Goal: Task Accomplishment & Management: Manage account settings

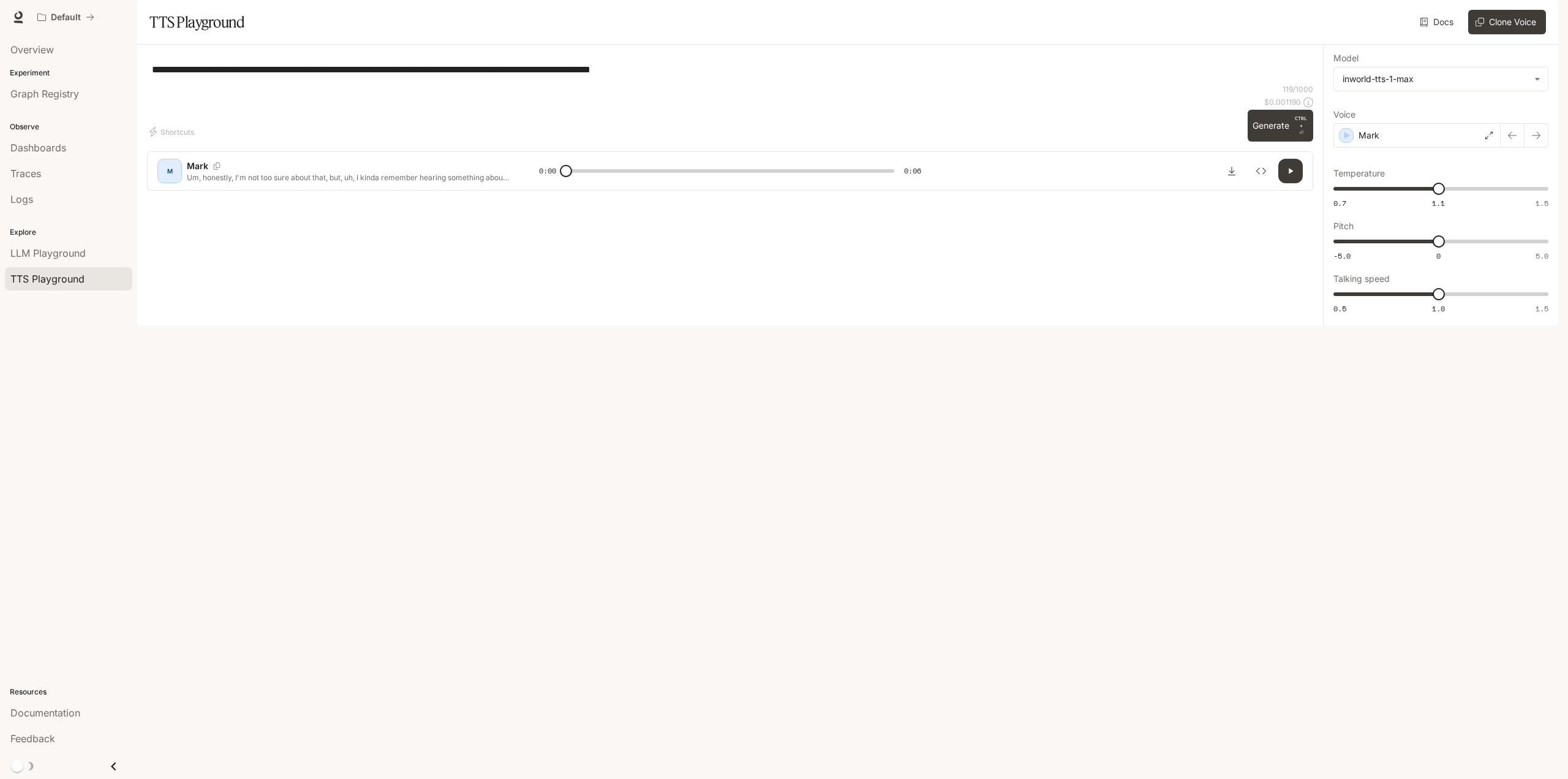
click at [1532, 22] on button "button" at bounding box center [1541, 17] width 24 height 24
click at [1386, 96] on link "Billing" at bounding box center [1455, 90] width 190 height 22
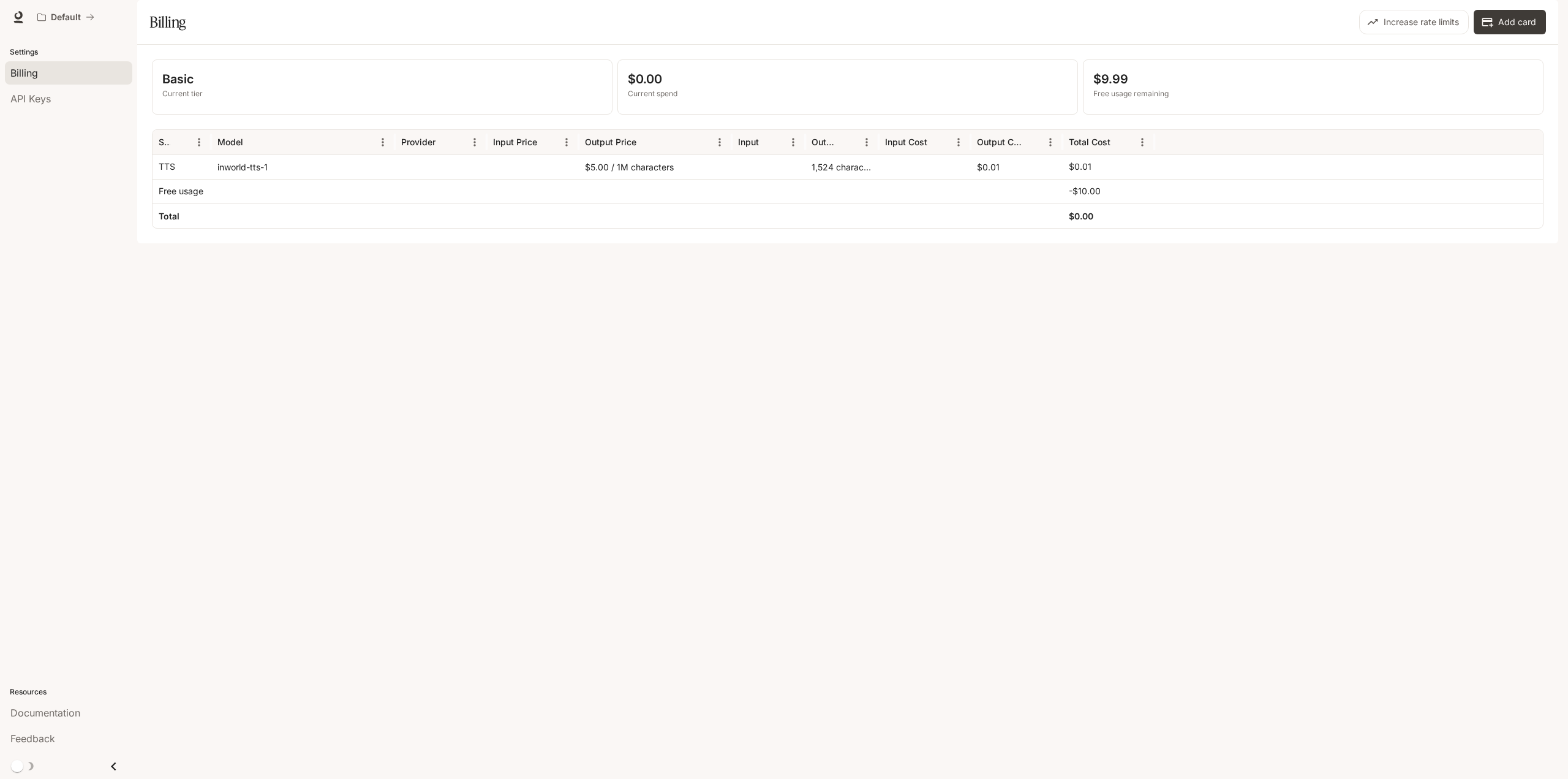
click at [595, 243] on div "Basic Current tier $0.00 Current spend $9.99 Free usage remaining Service Model…" at bounding box center [847, 144] width 1421 height 199
click at [1535, 24] on button "button" at bounding box center [1541, 17] width 24 height 24
click at [1392, 460] on div at bounding box center [784, 390] width 1568 height 779
click at [16, 16] on icon at bounding box center [19, 15] width 8 height 9
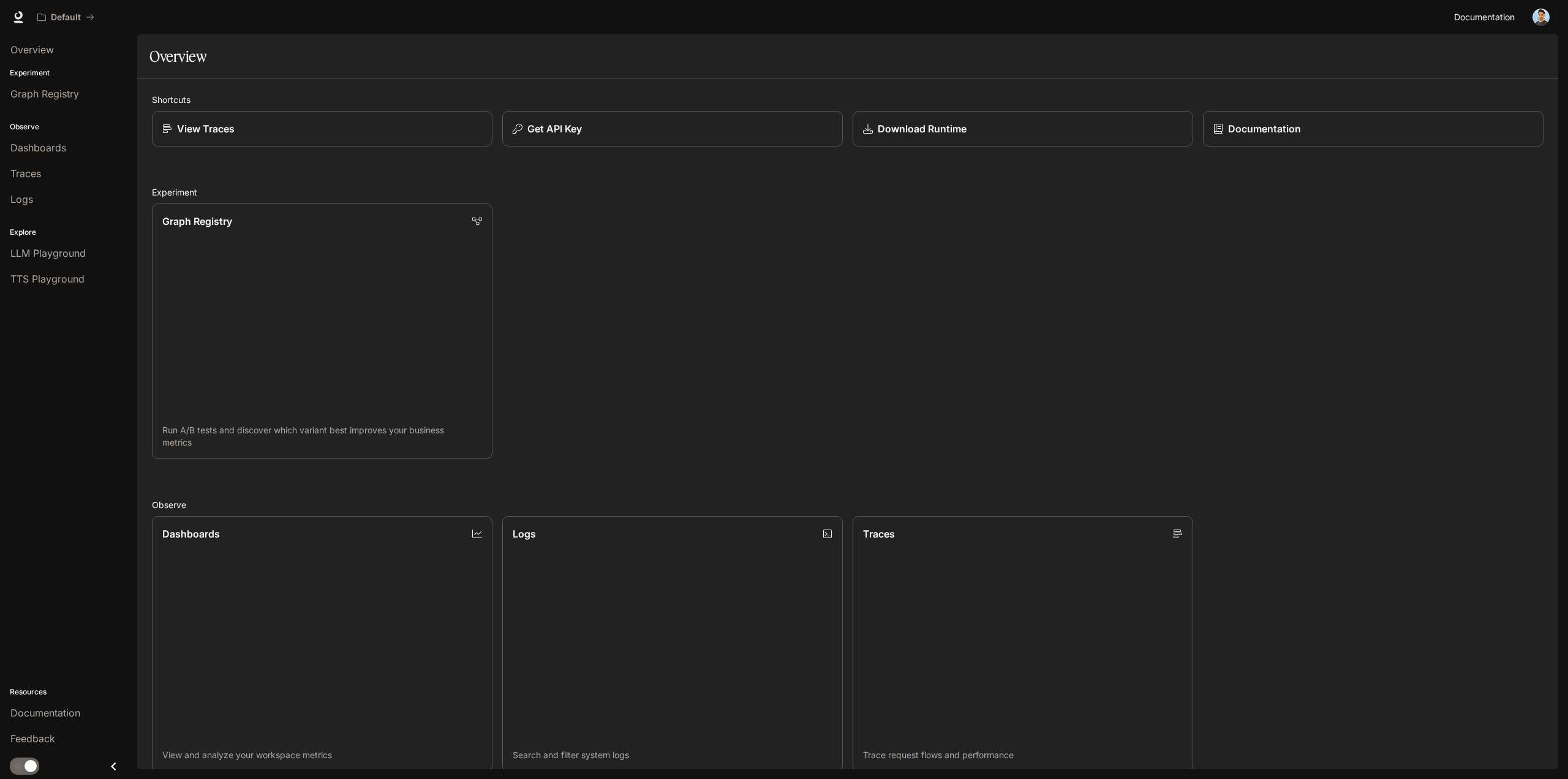
click at [1512, 24] on span "Documentation" at bounding box center [1484, 17] width 60 height 16
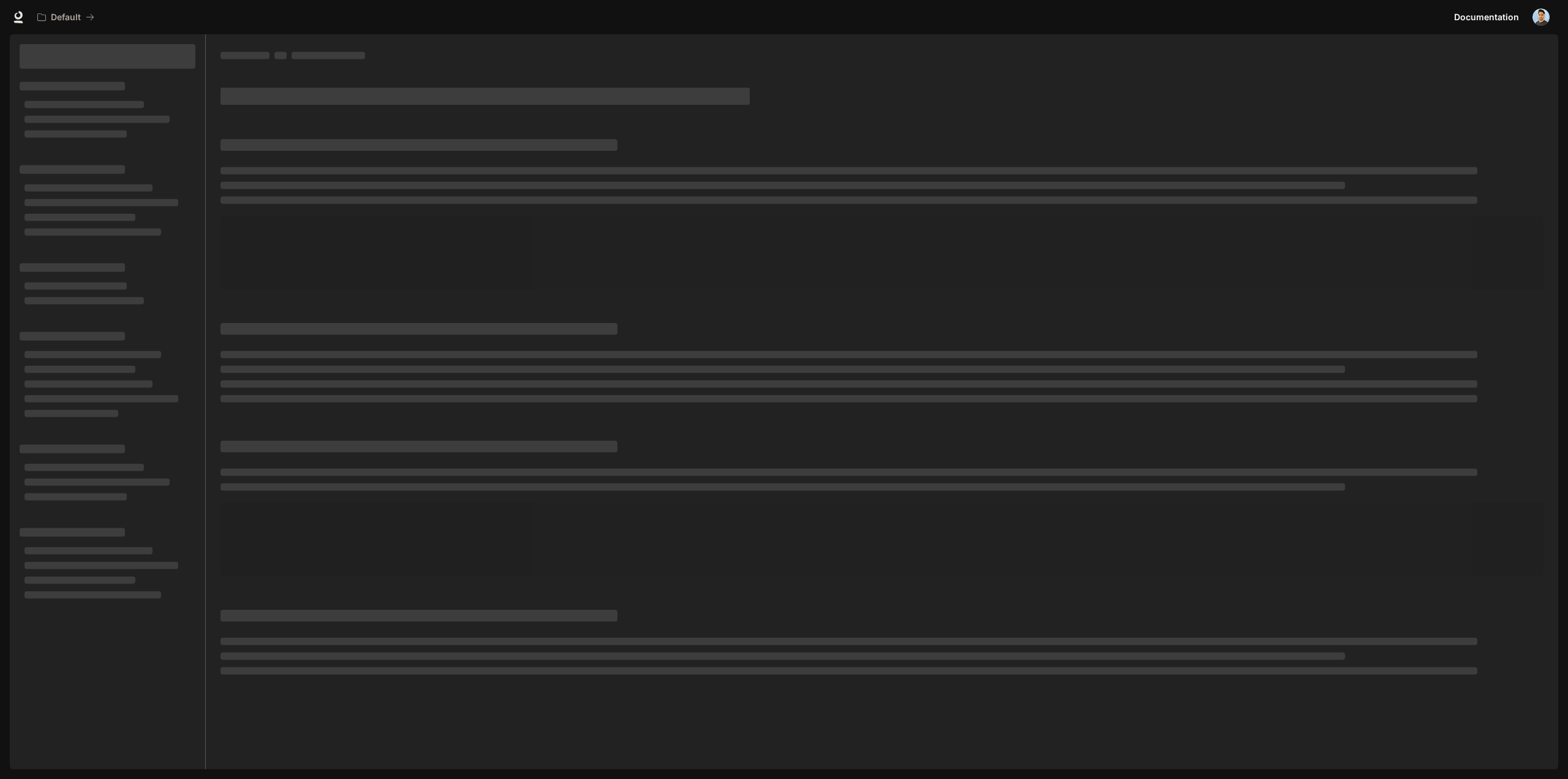
click at [1539, 19] on img "button" at bounding box center [1540, 17] width 17 height 17
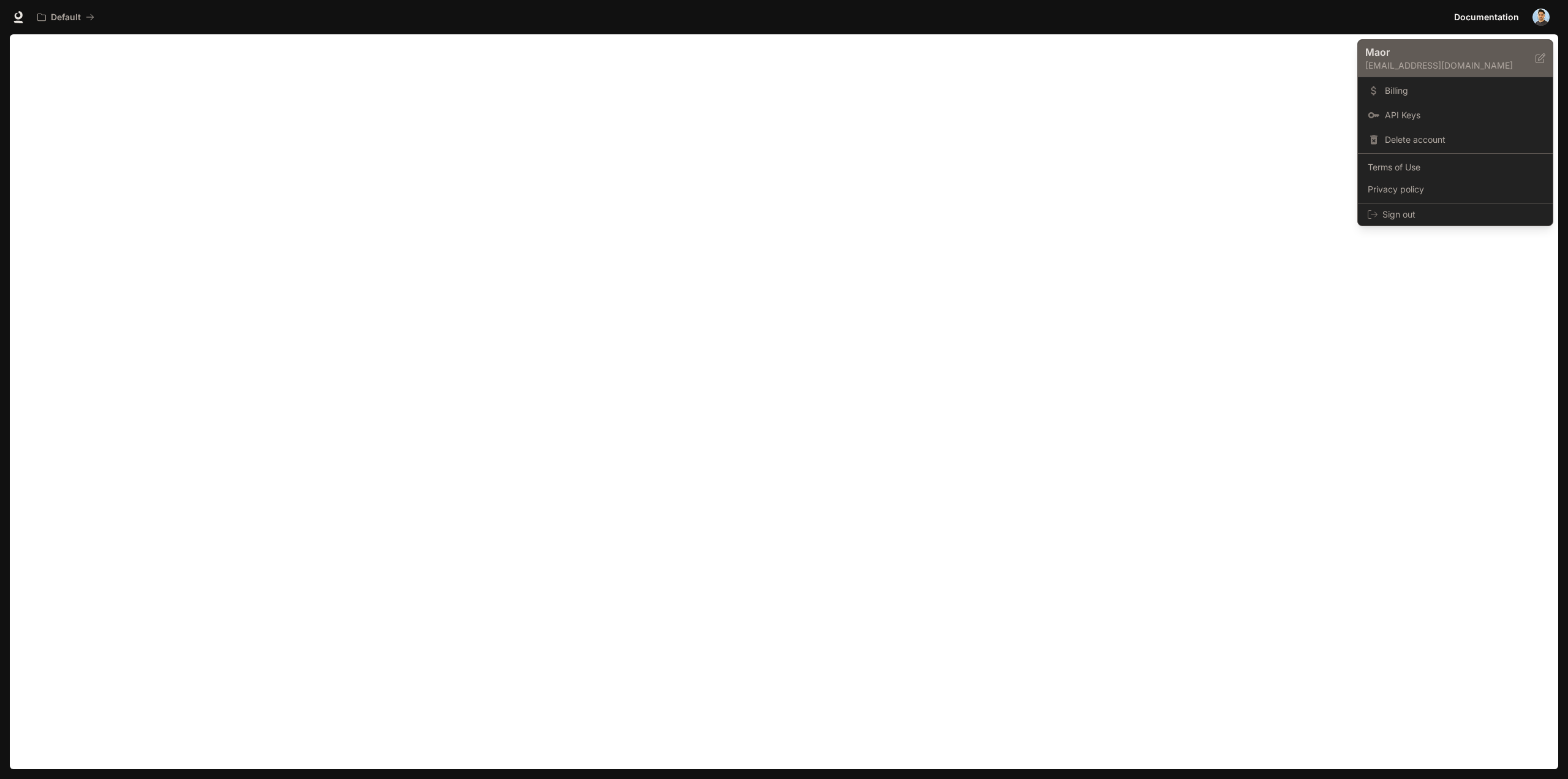
click at [1534, 52] on div "Maor [EMAIL_ADDRESS][DOMAIN_NAME]" at bounding box center [1450, 58] width 170 height 27
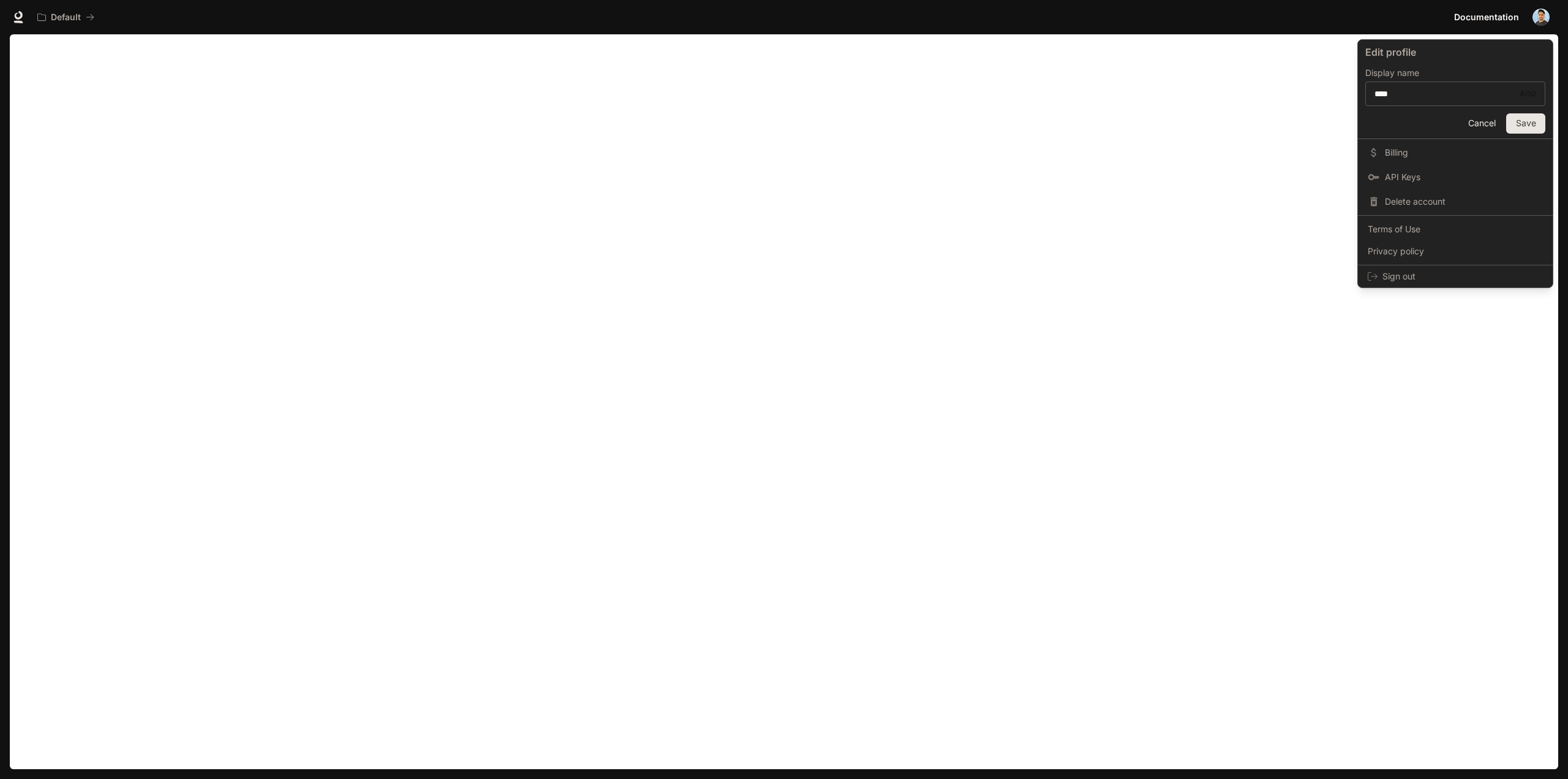
click at [1531, 115] on button "Save" at bounding box center [1525, 124] width 39 height 20
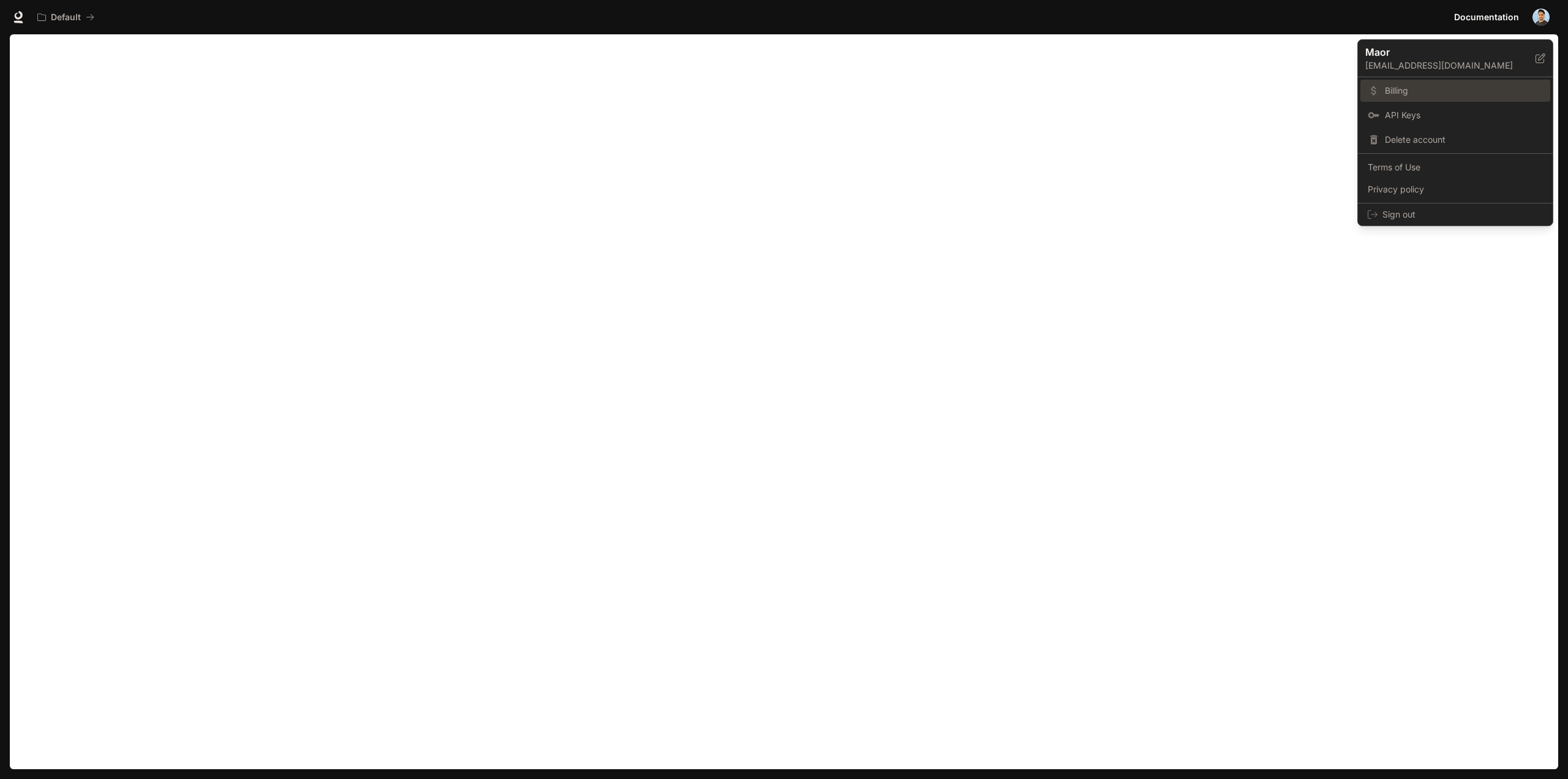
click at [1437, 98] on link "Billing" at bounding box center [1455, 90] width 190 height 22
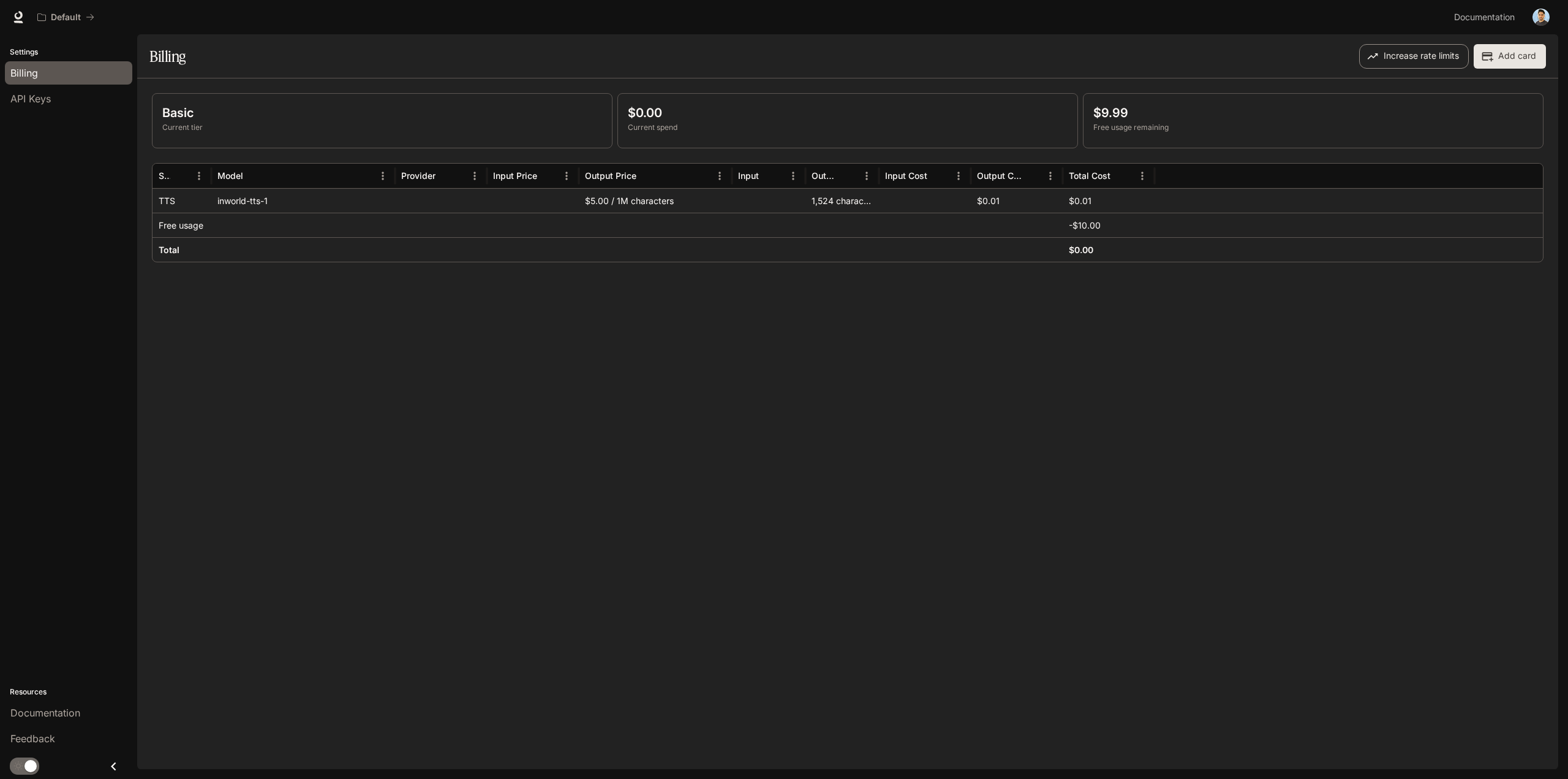
click at [1391, 51] on button "Increase rate limits" at bounding box center [1414, 56] width 110 height 24
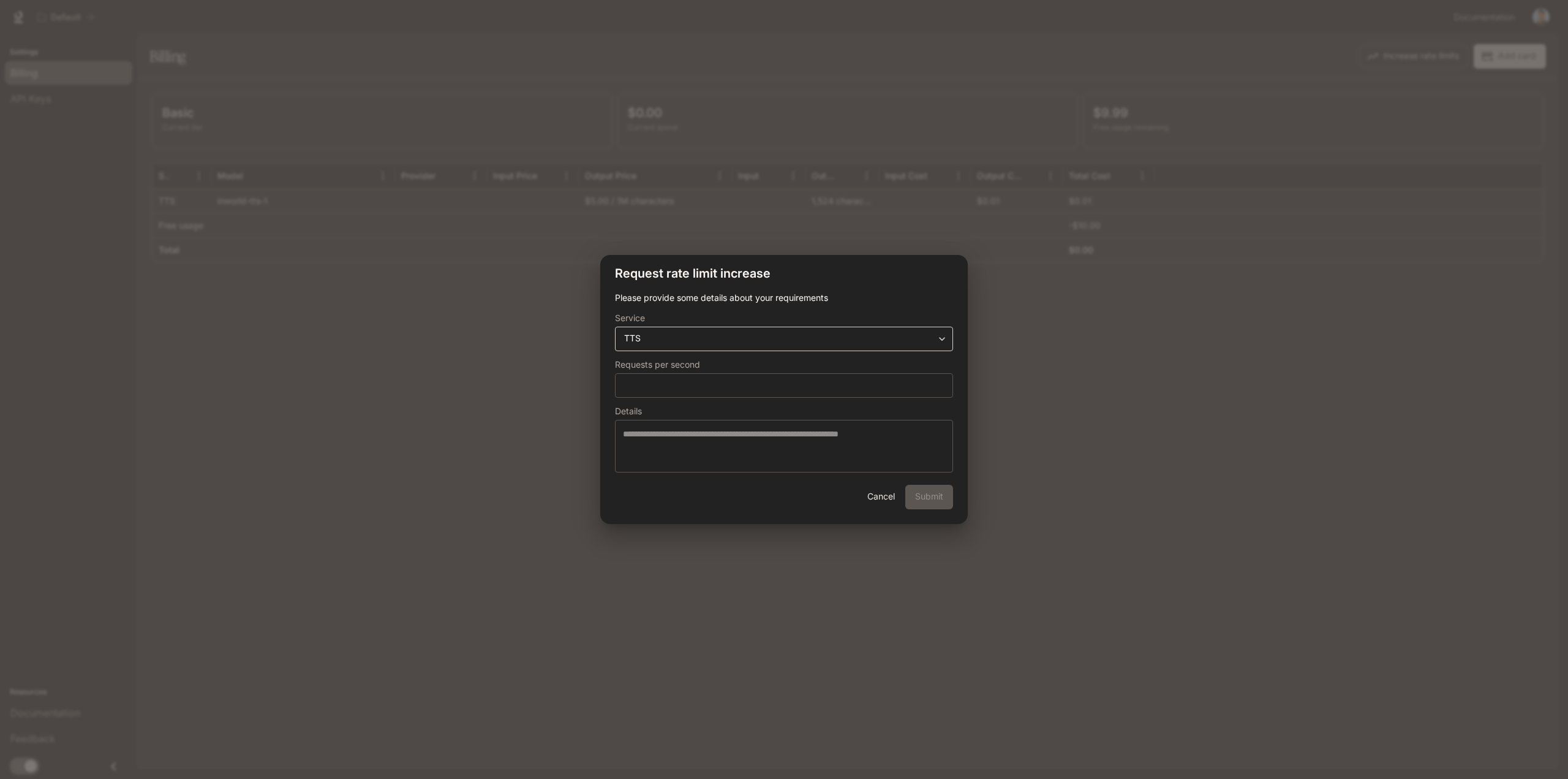
click at [745, 346] on div "**********" at bounding box center [784, 339] width 338 height 24
click at [958, 344] on div "**********" at bounding box center [784, 388] width 368 height 193
click at [942, 346] on div "**********" at bounding box center [784, 339] width 338 height 24
click at [943, 343] on body "**********" at bounding box center [784, 390] width 1568 height 779
click at [938, 339] on div at bounding box center [784, 390] width 1568 height 779
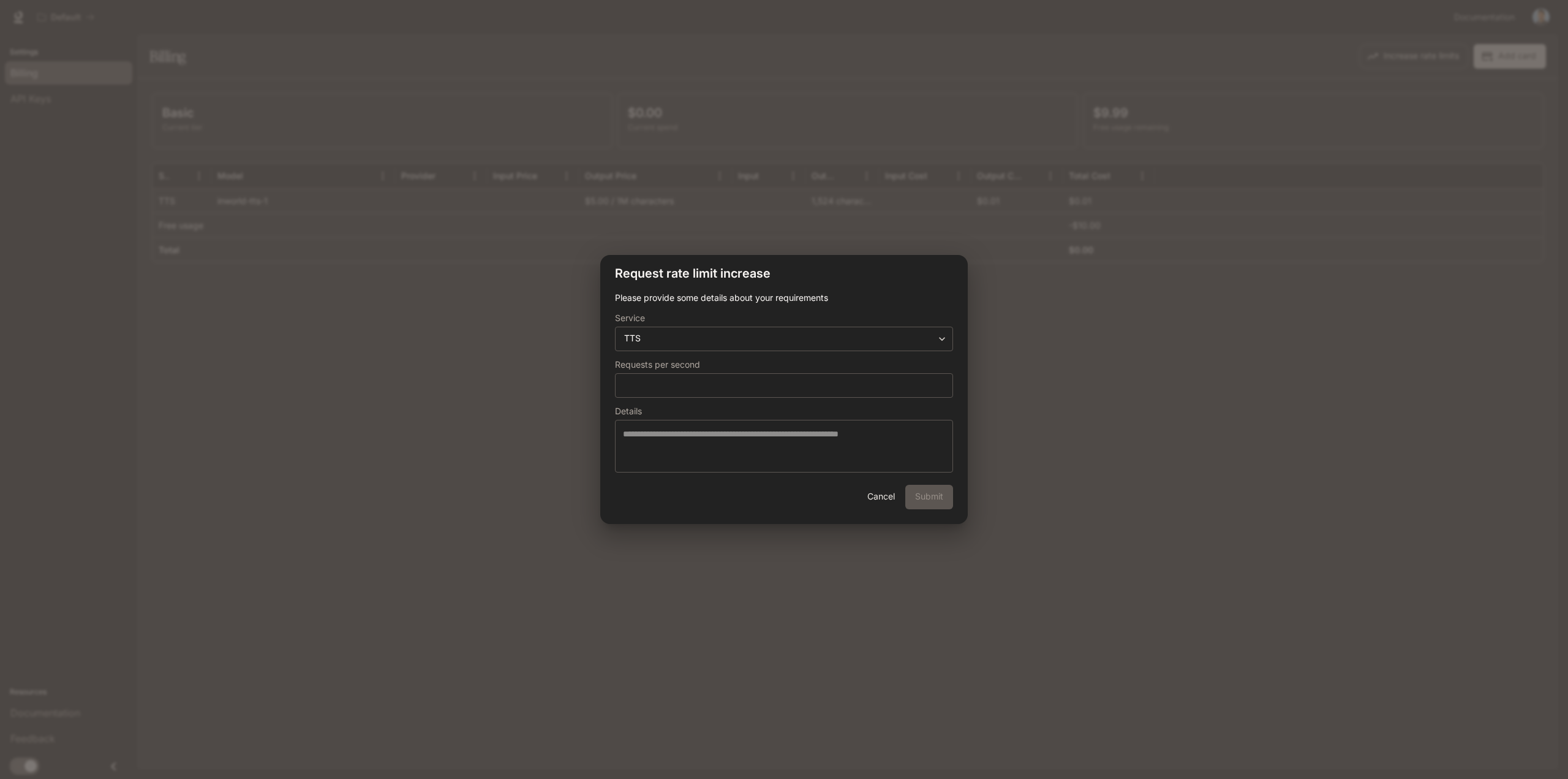
click at [878, 495] on button "Cancel" at bounding box center [881, 497] width 39 height 24
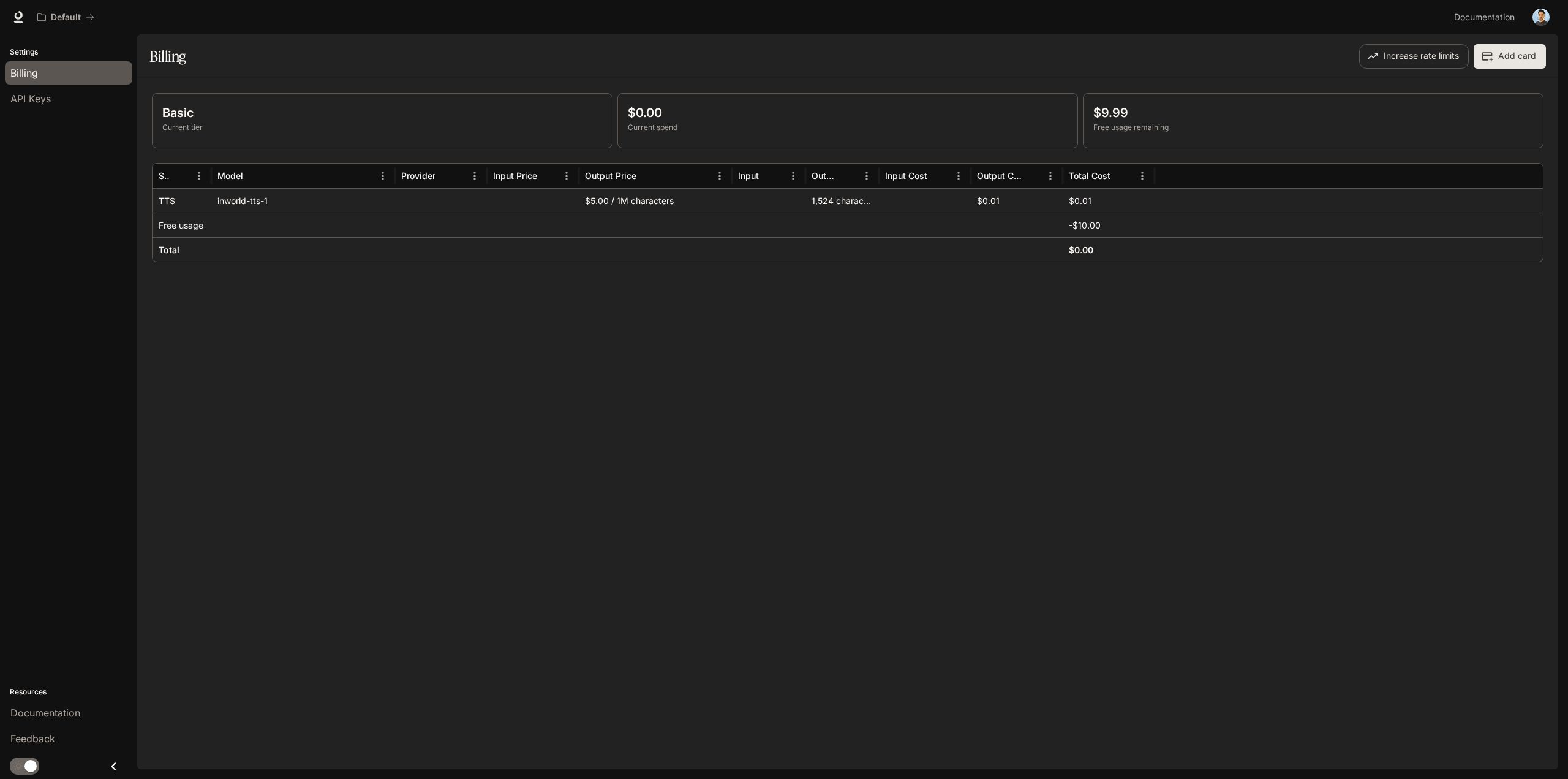
click at [1537, 16] on img "button" at bounding box center [1540, 17] width 17 height 17
click at [1390, 124] on link "API Keys" at bounding box center [1455, 115] width 190 height 22
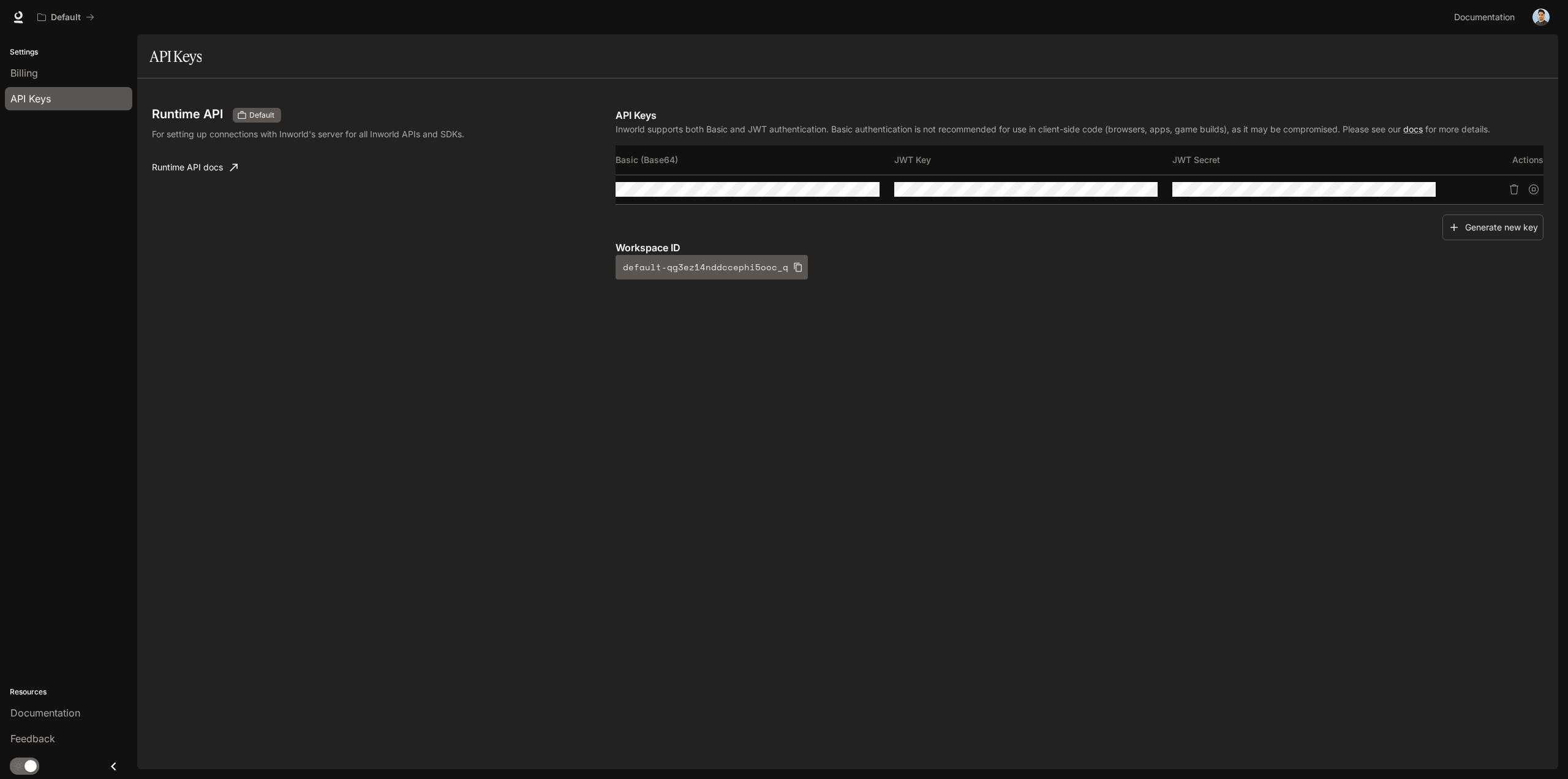
click at [500, 440] on div "Runtime API Default For setting up connections with Inworld's server for all In…" at bounding box center [847, 424] width 1421 height 691
click at [111, 765] on icon "Close drawer" at bounding box center [113, 766] width 16 height 16
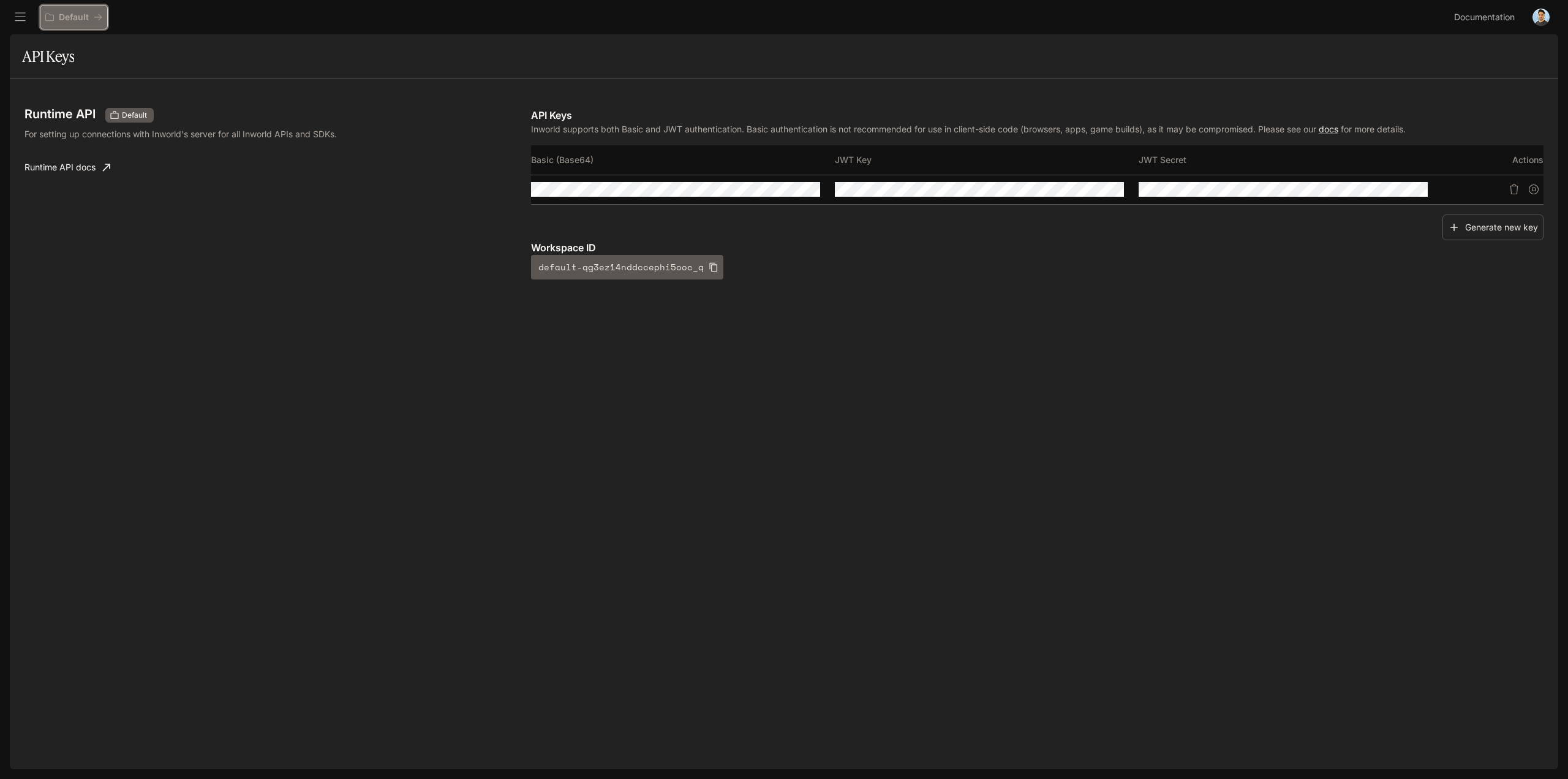
click at [60, 15] on p "Default" at bounding box center [74, 17] width 30 height 10
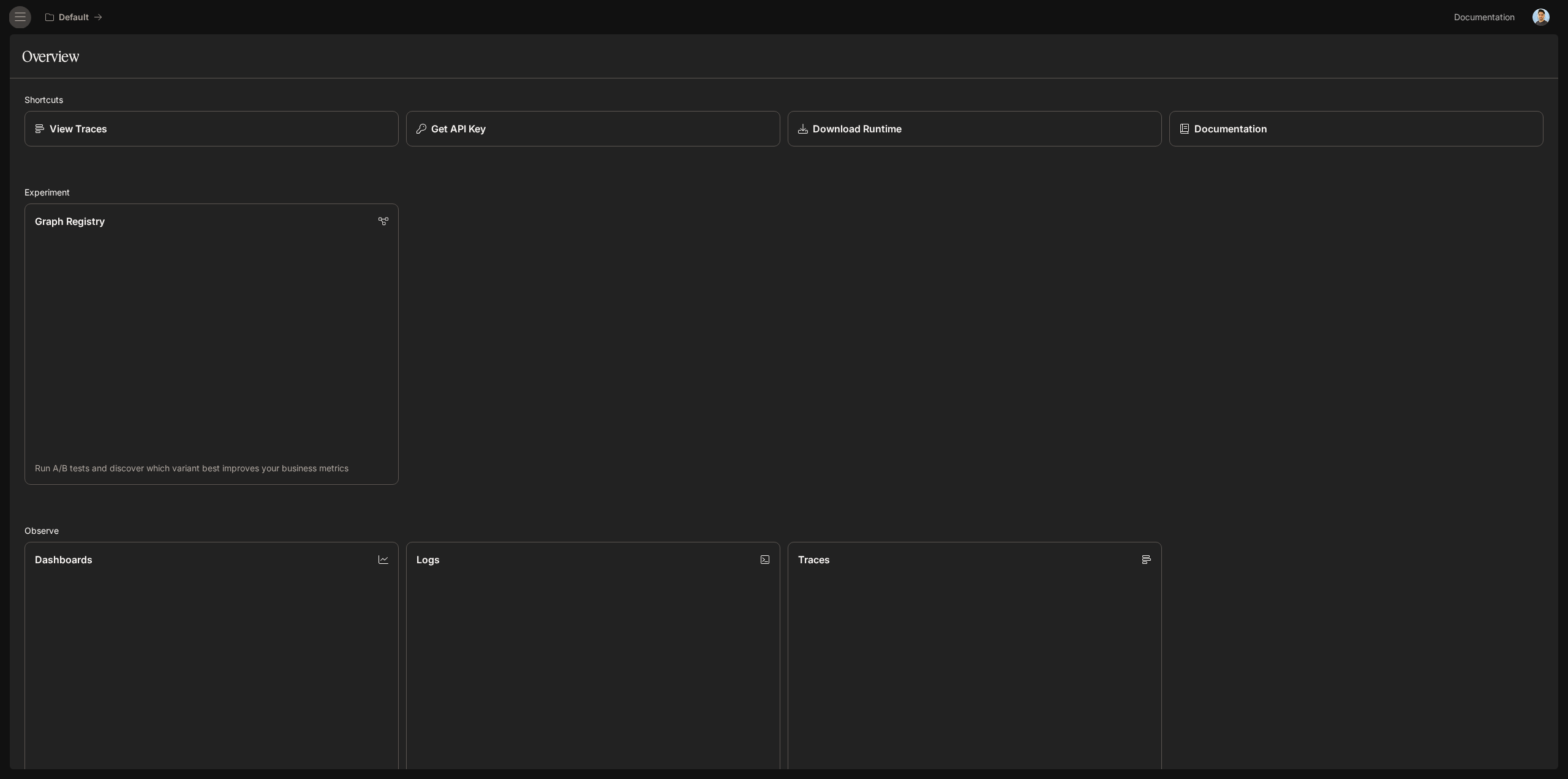
click at [23, 19] on icon "open drawer" at bounding box center [20, 17] width 12 height 12
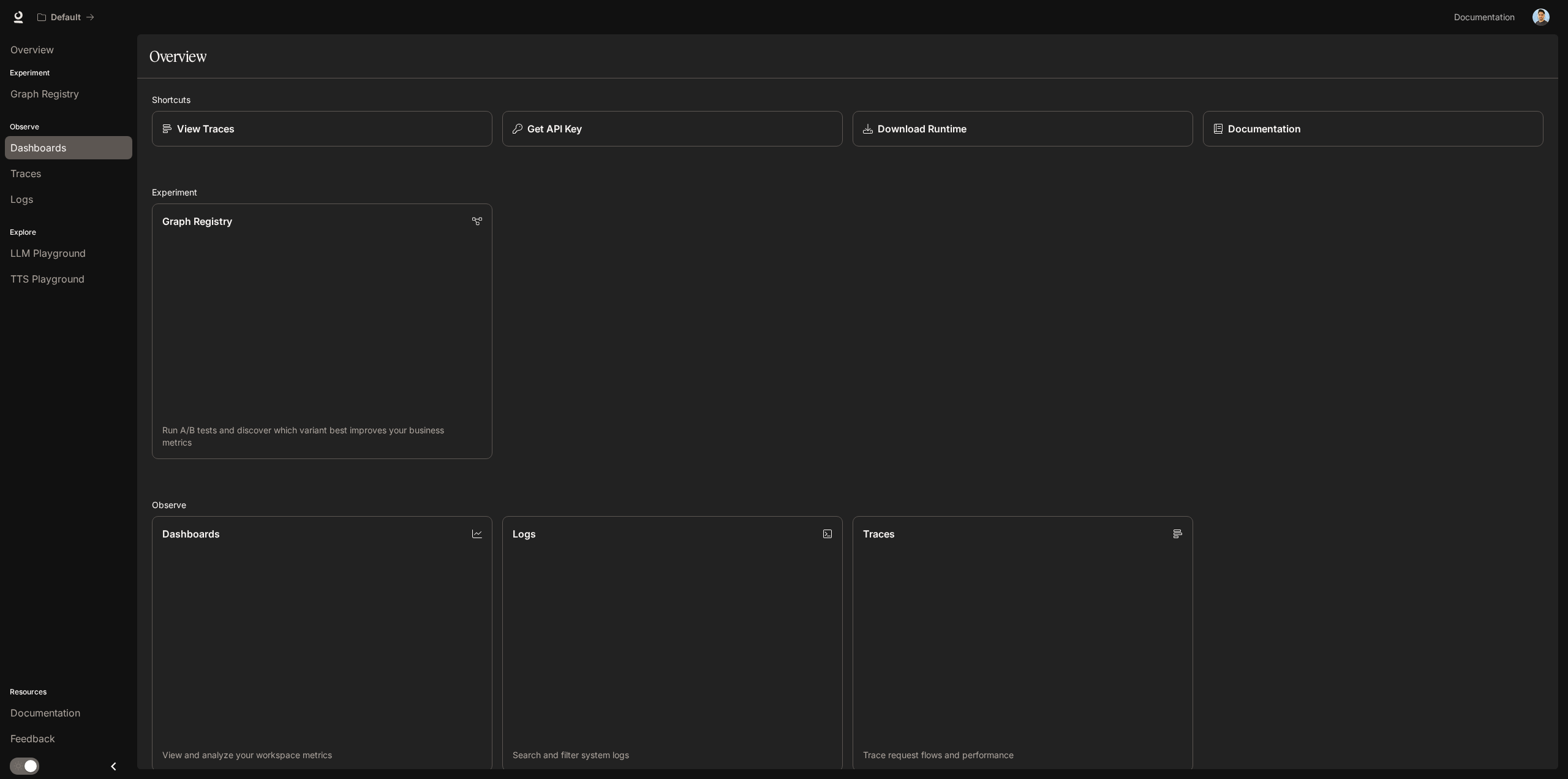
click at [50, 155] on link "Dashboards" at bounding box center [68, 147] width 128 height 23
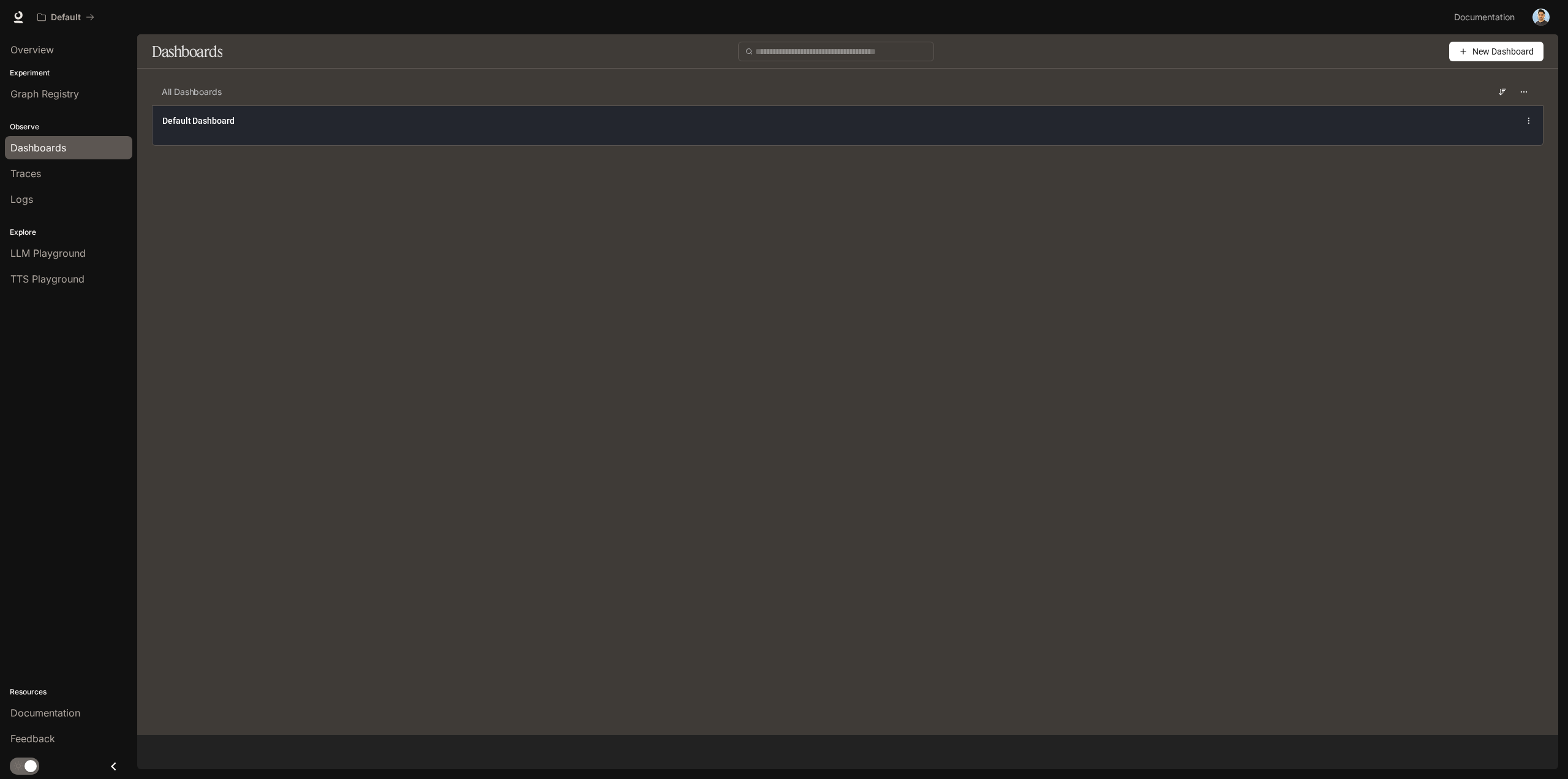
click at [258, 119] on div "Default Dashboard" at bounding box center [564, 121] width 805 height 12
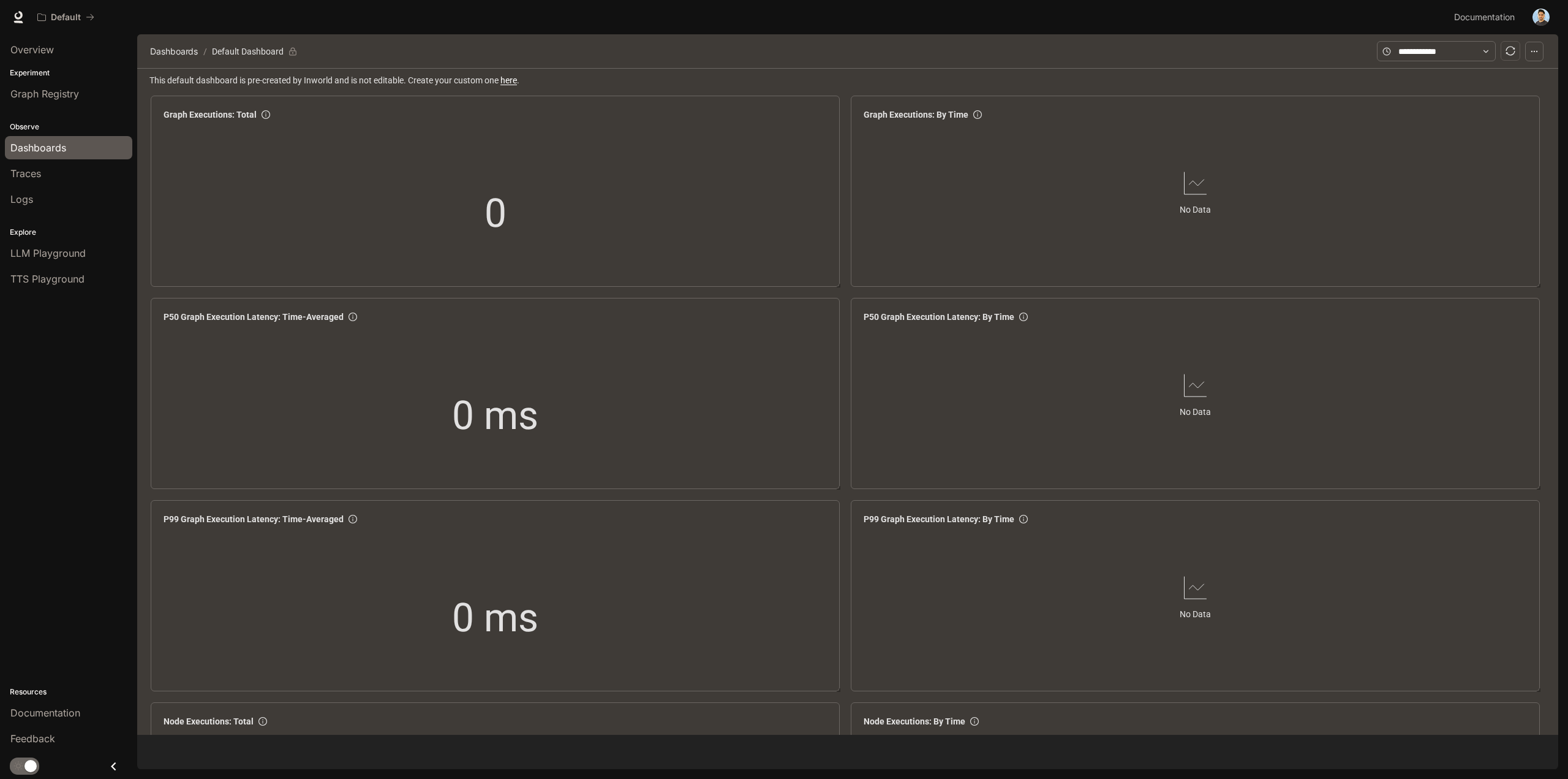
click at [1541, 16] on img "button" at bounding box center [1540, 17] width 17 height 17
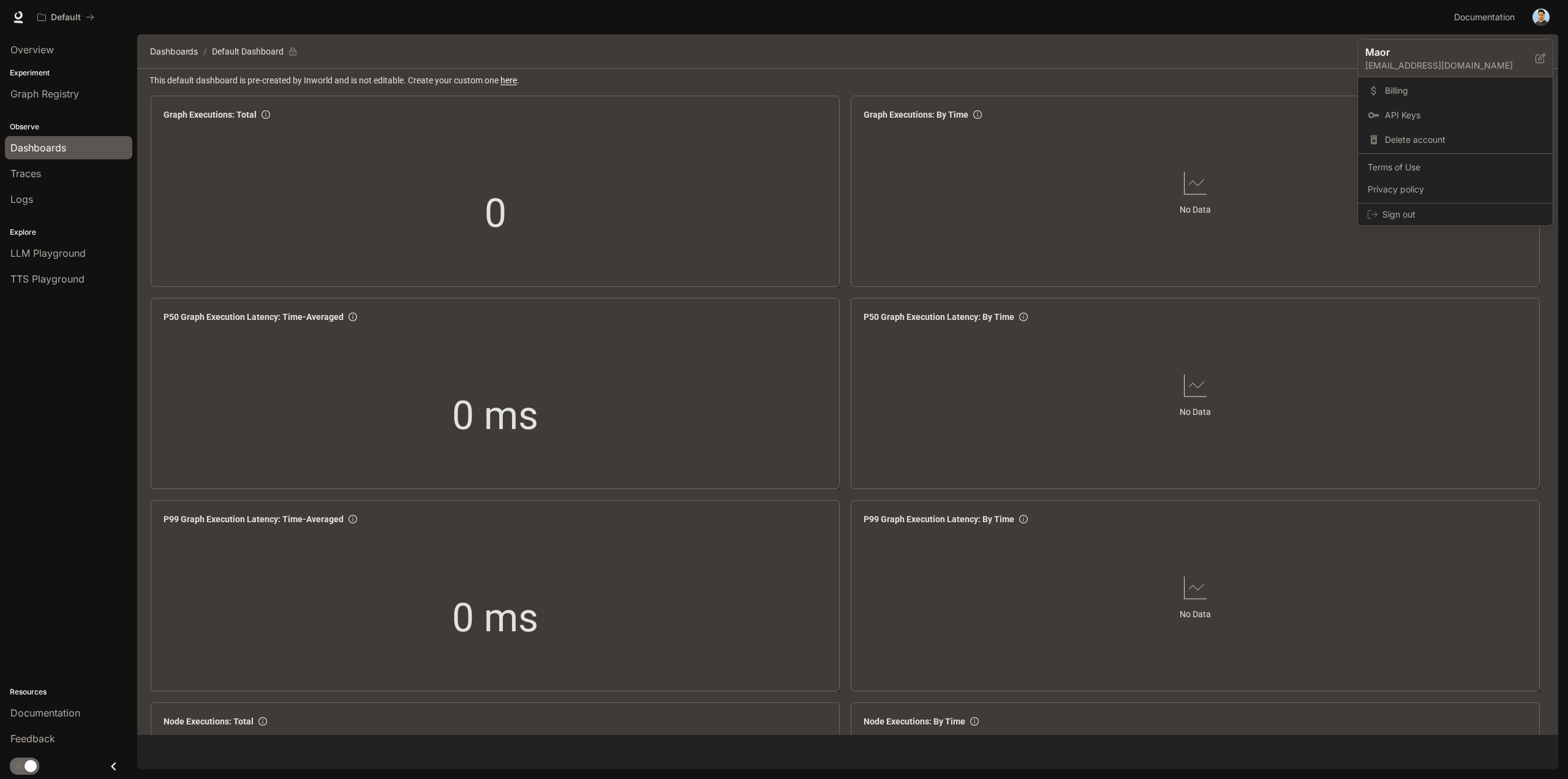
click at [1454, 75] on div "Maor [EMAIL_ADDRESS][DOMAIN_NAME]" at bounding box center [1455, 58] width 195 height 37
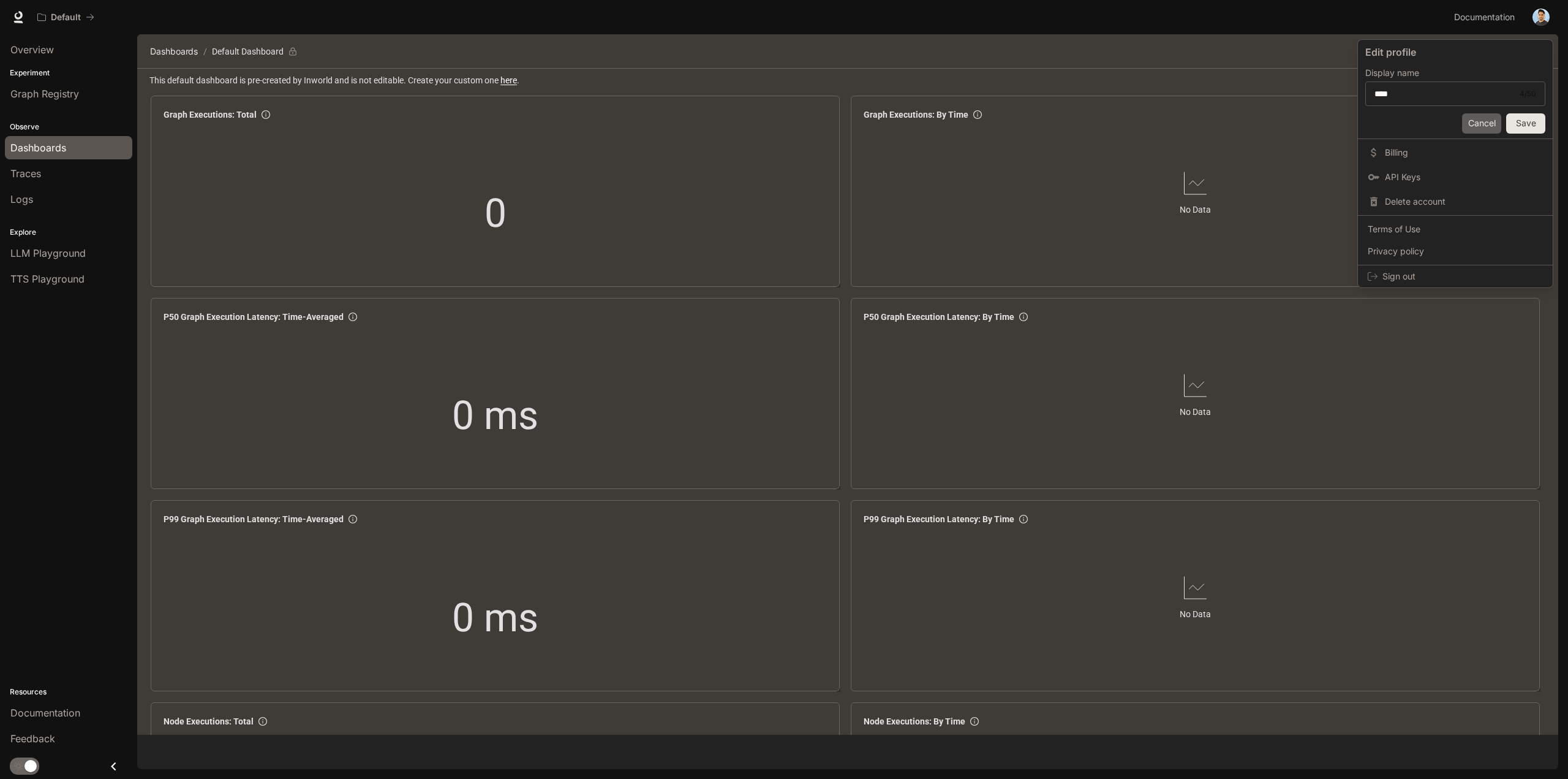
click at [1476, 121] on button "Cancel" at bounding box center [1481, 124] width 39 height 20
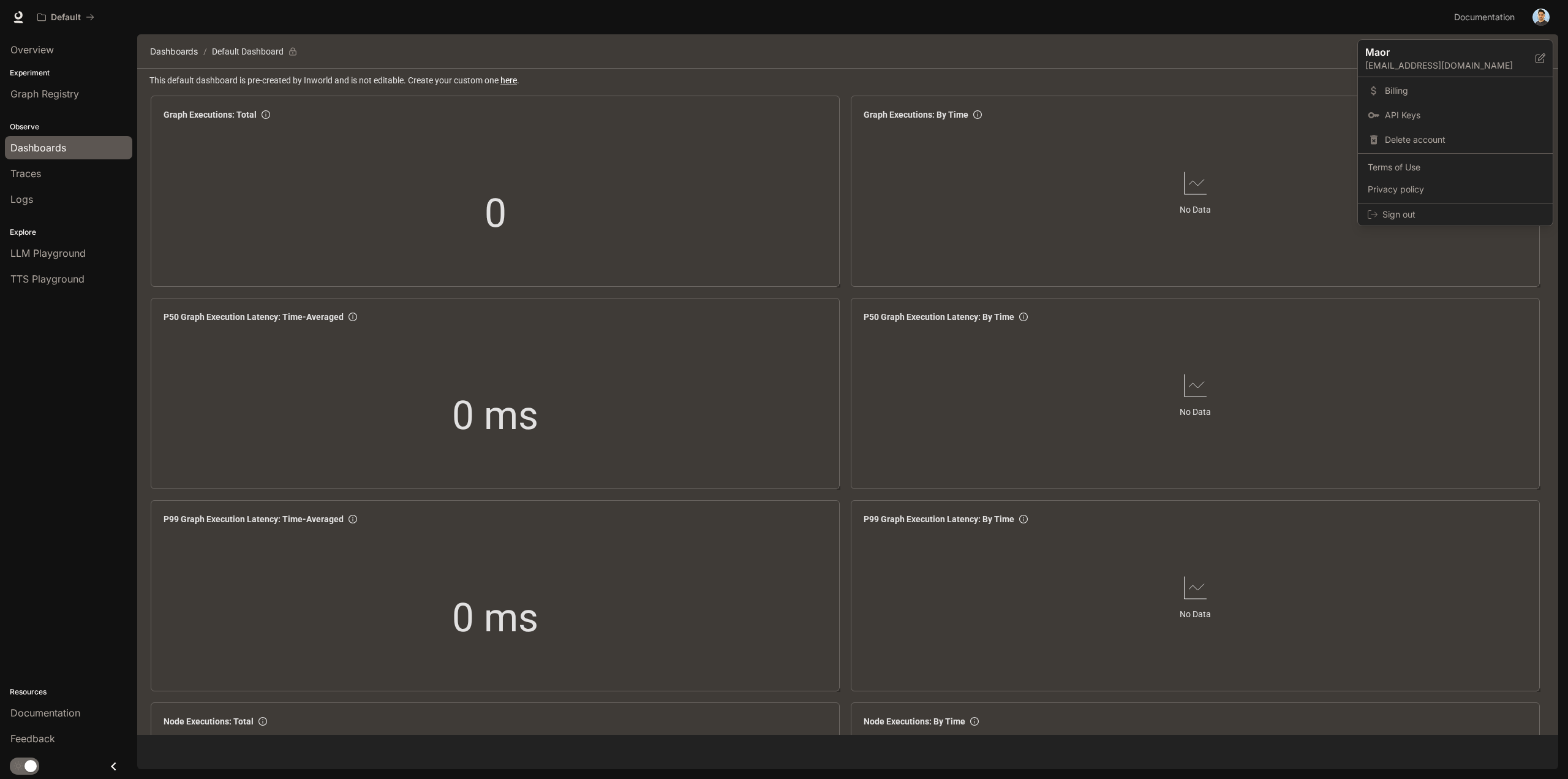
click at [1251, 131] on div at bounding box center [784, 390] width 1568 height 779
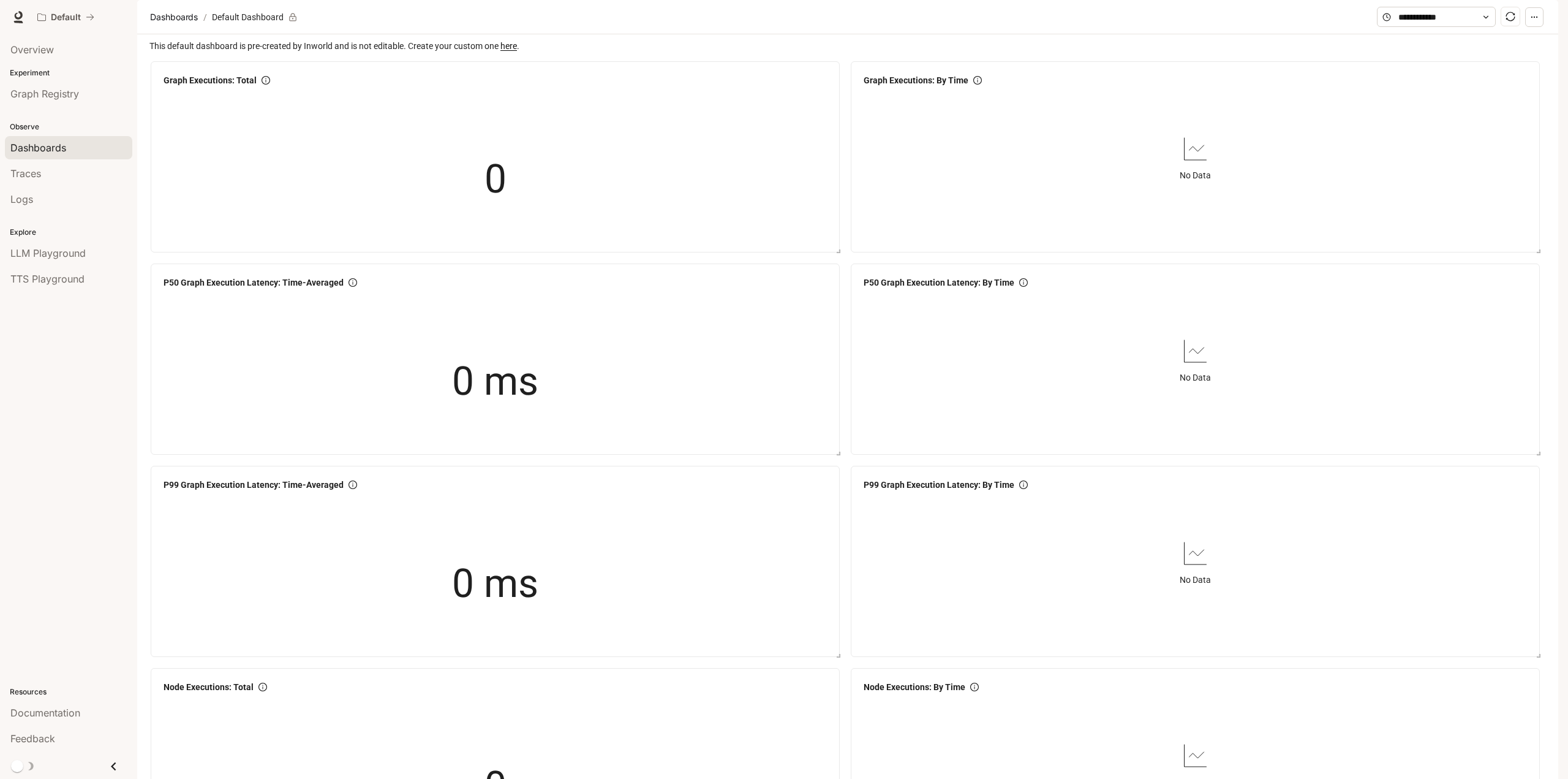
scroll to position [114, 0]
click at [1514, 10] on span "Documentation" at bounding box center [1484, 17] width 60 height 16
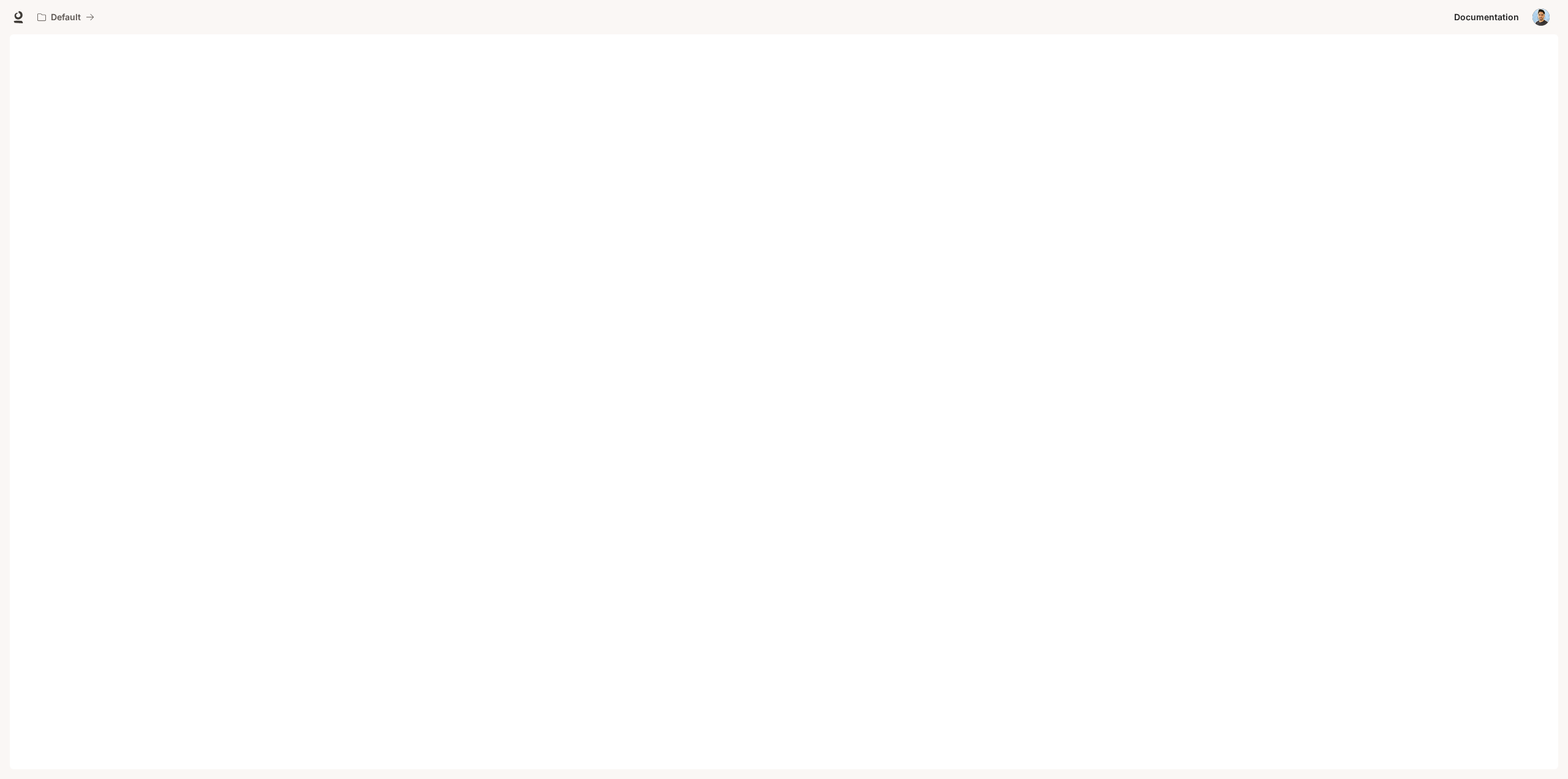
click at [1537, 16] on img "button" at bounding box center [1540, 17] width 17 height 17
click at [1390, 111] on span "API Keys" at bounding box center [1464, 115] width 158 height 12
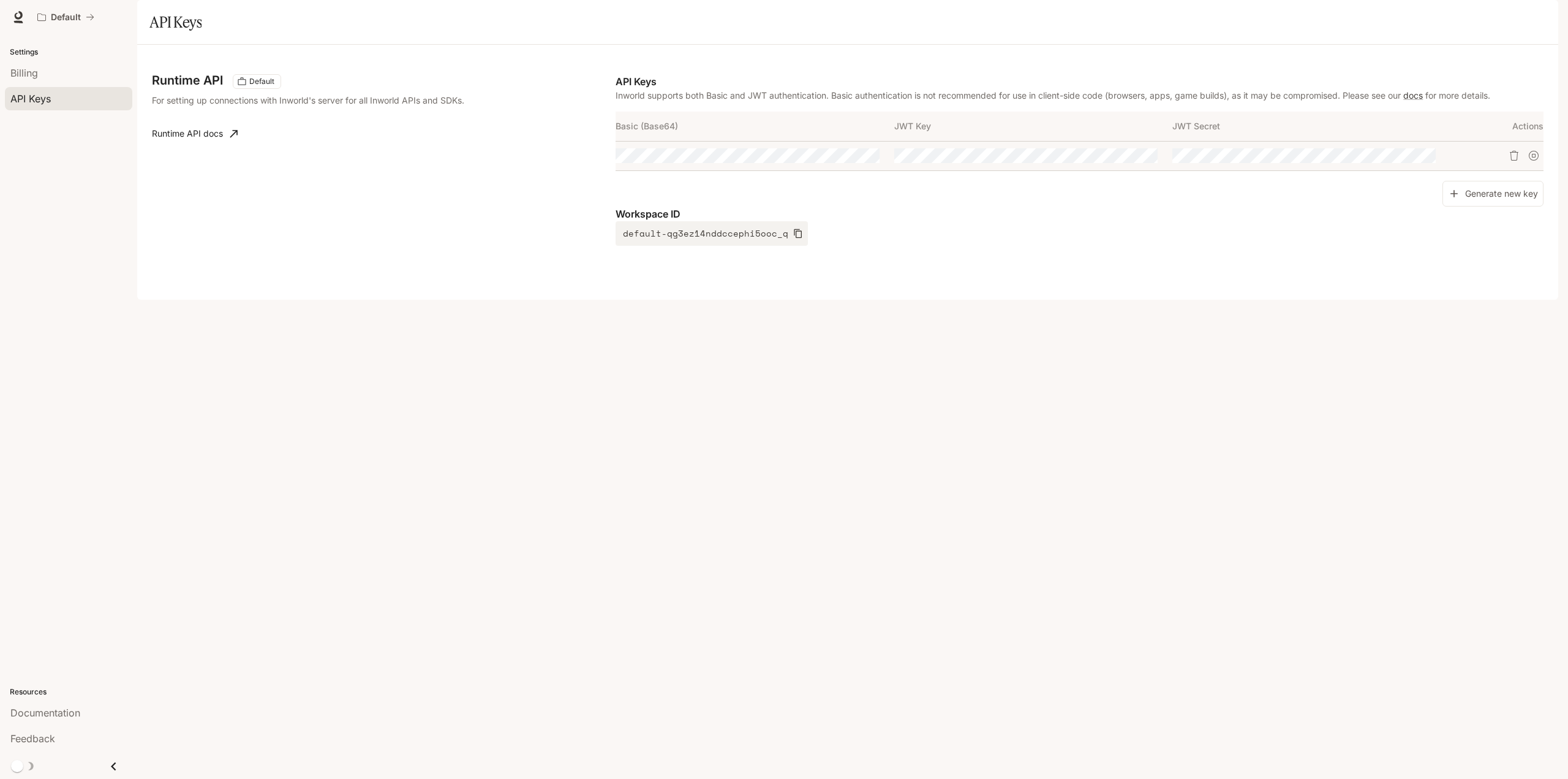
click at [889, 300] on div "Runtime API Default For setting up connections with Inworld's server for all In…" at bounding box center [847, 172] width 1421 height 255
click at [1098, 300] on div "Runtime API Default For setting up connections with Inworld's server for all In…" at bounding box center [847, 172] width 1421 height 255
click at [1030, 300] on div "Runtime API Default For setting up connections with Inworld's server for all In…" at bounding box center [847, 172] width 1421 height 255
